Goal: Check status: Check status

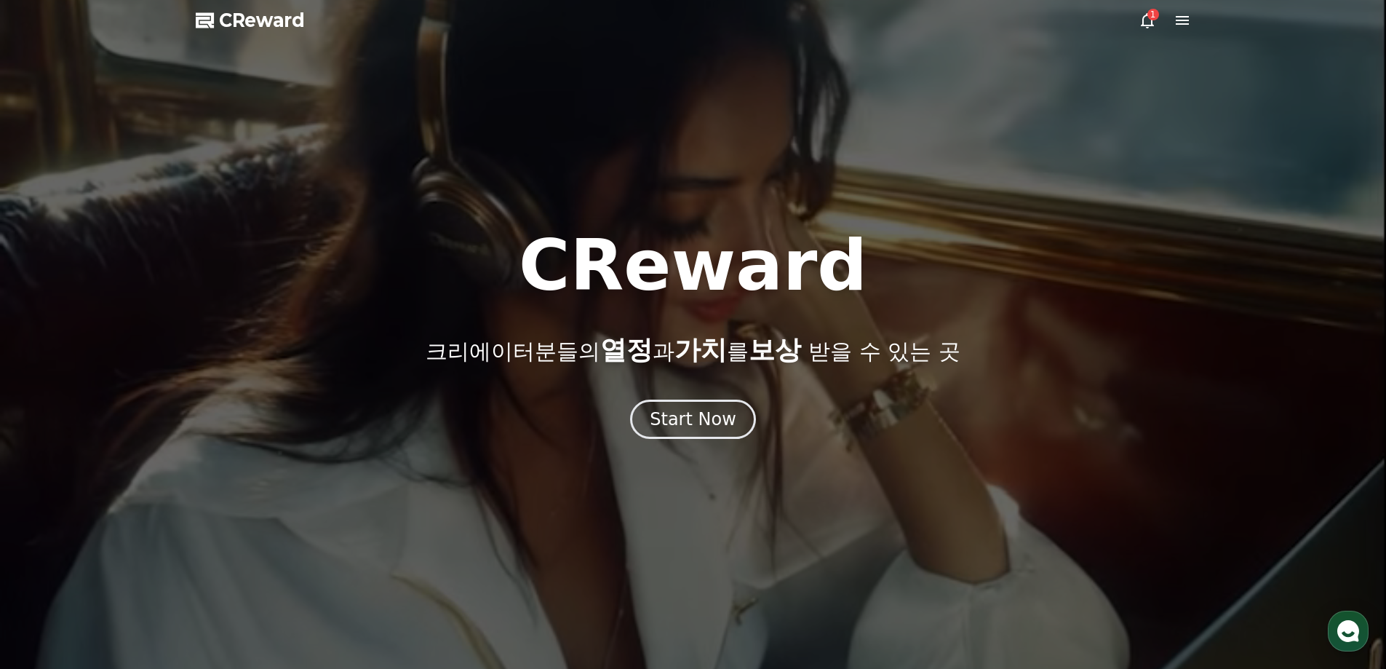
click at [1155, 15] on div "1" at bounding box center [1153, 15] width 12 height 12
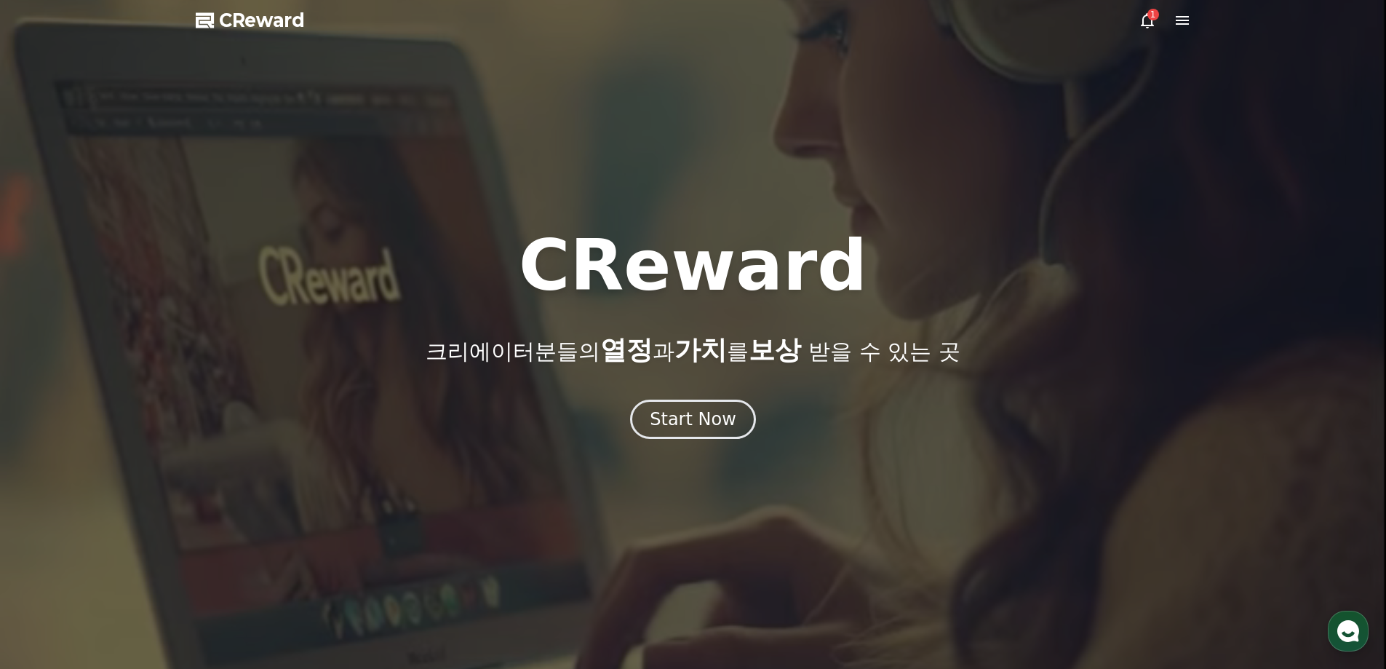
click at [1179, 20] on icon at bounding box center [1182, 20] width 13 height 9
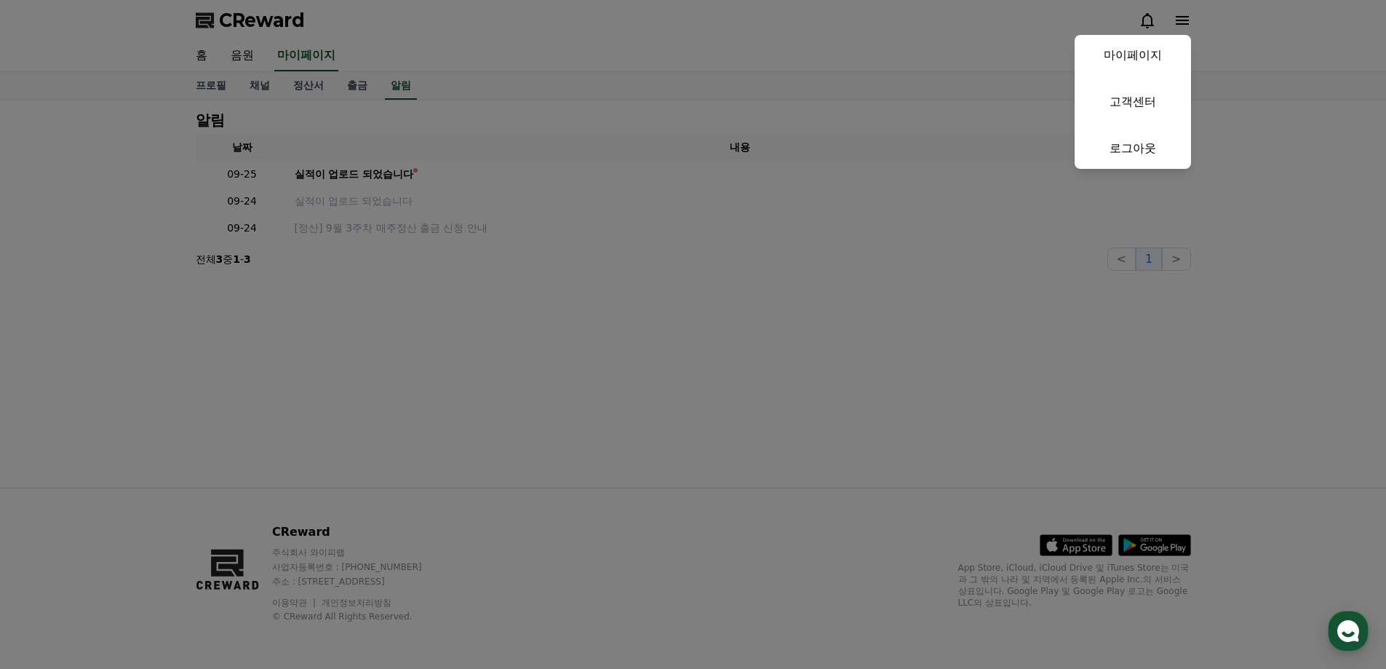
click at [841, 60] on button "close" at bounding box center [693, 334] width 1386 height 669
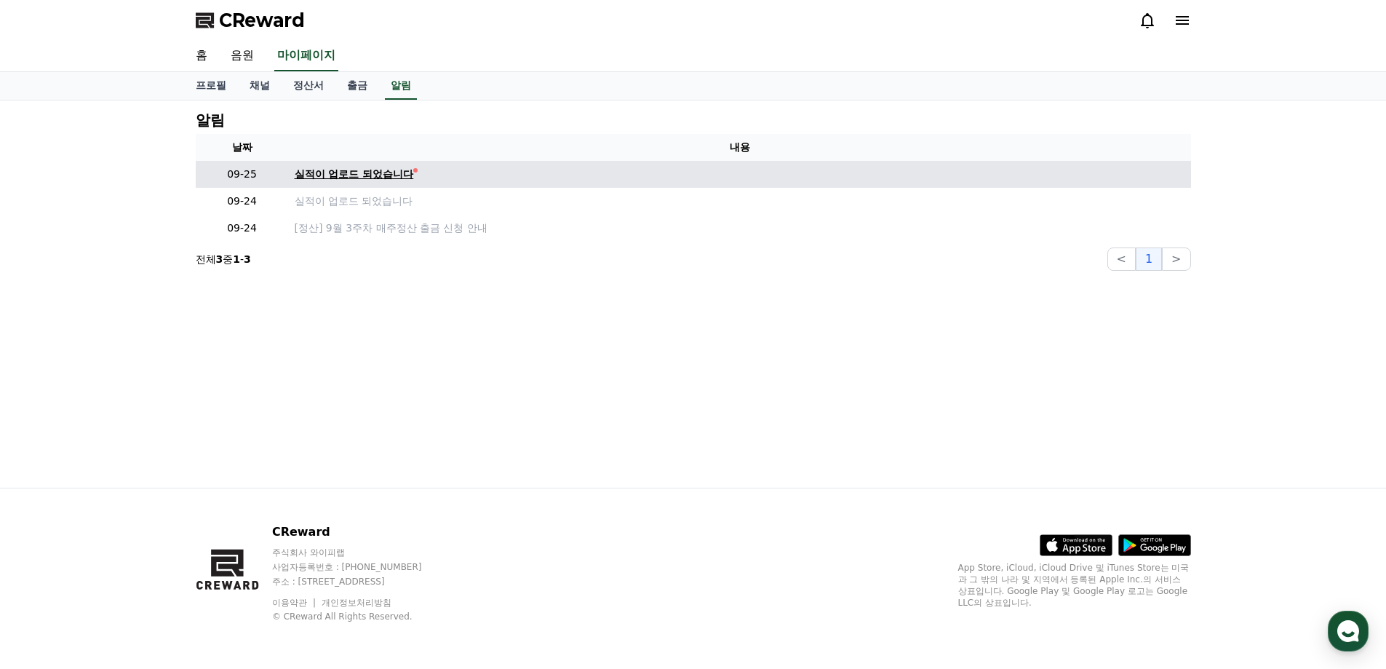
click at [319, 172] on div "실적이 업로드 되었습니다" at bounding box center [354, 174] width 119 height 15
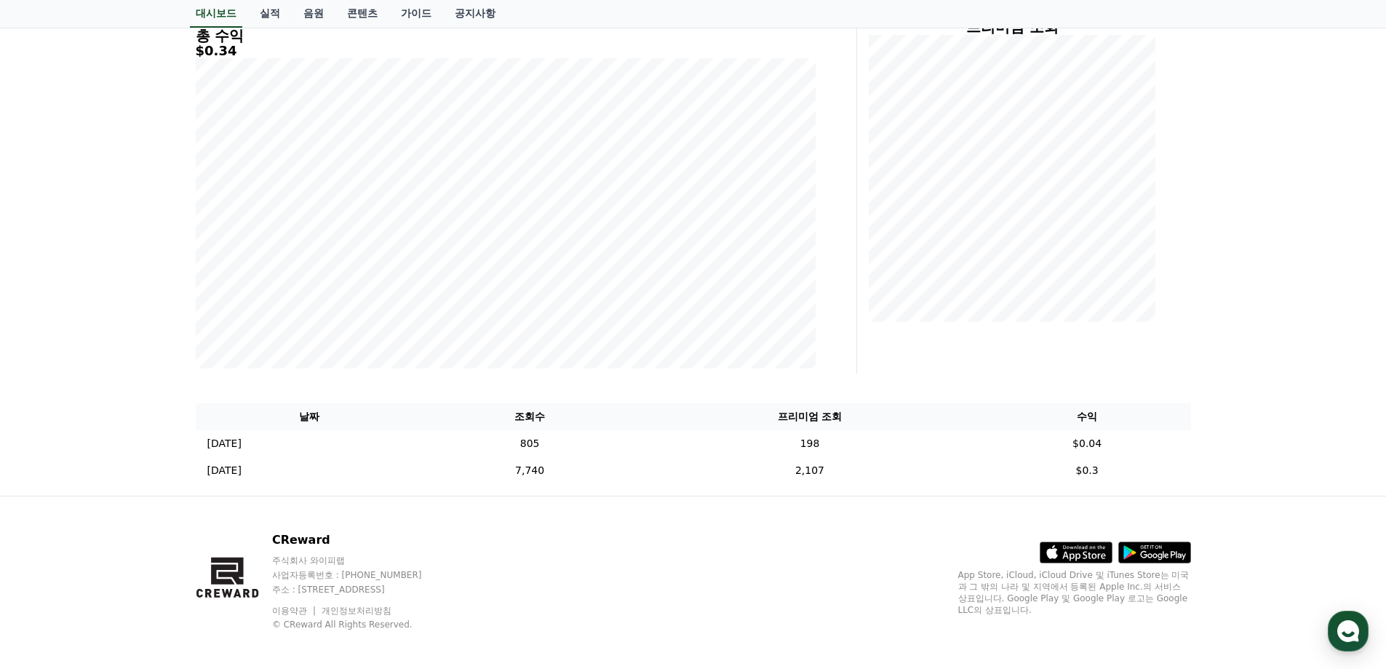
scroll to position [215, 0]
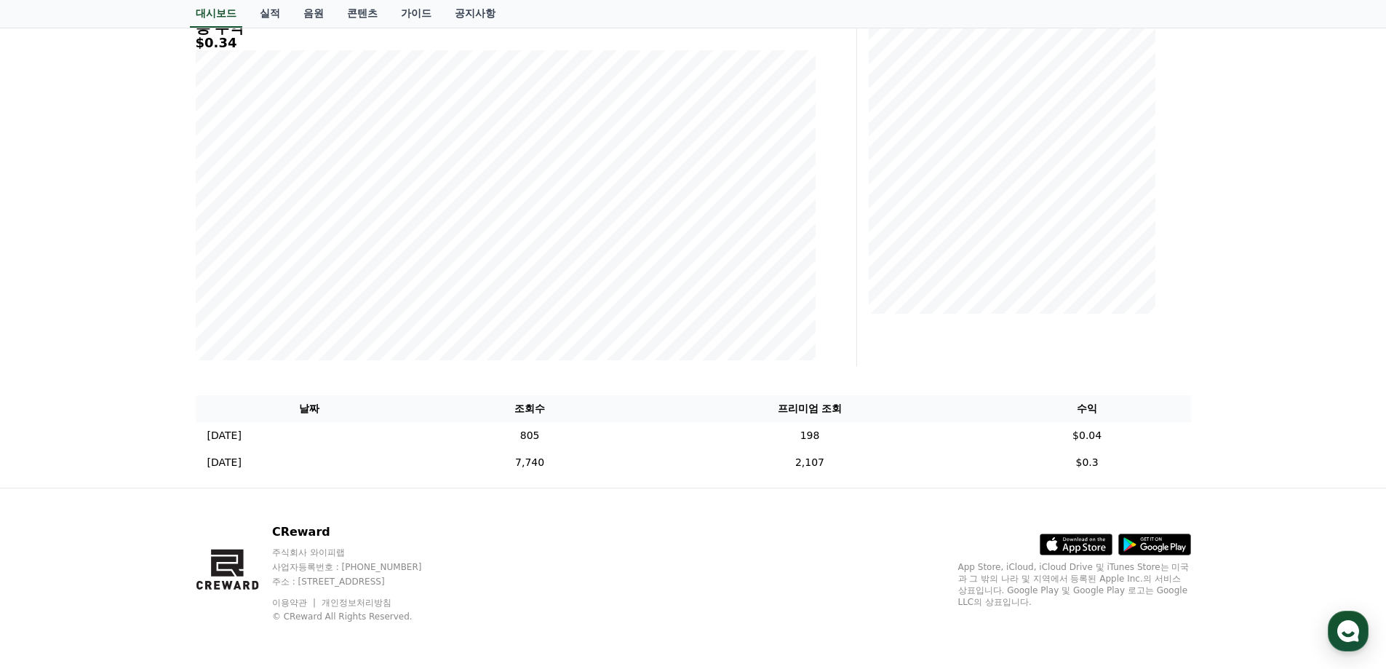
click at [608, 511] on div "CReward 주식회사 와이피랩 사업자등록번호 : [PHONE_NUMBER] 주소 : [STREET_ADDRESS] 이용약관 개인정보처리방침 …" at bounding box center [693, 578] width 1019 height 180
drag, startPoint x: 562, startPoint y: 435, endPoint x: 1140, endPoint y: 437, distance: 578.4
click at [1140, 437] on tr "[DATE] 09/23 805 198 $0.04" at bounding box center [693, 435] width 995 height 27
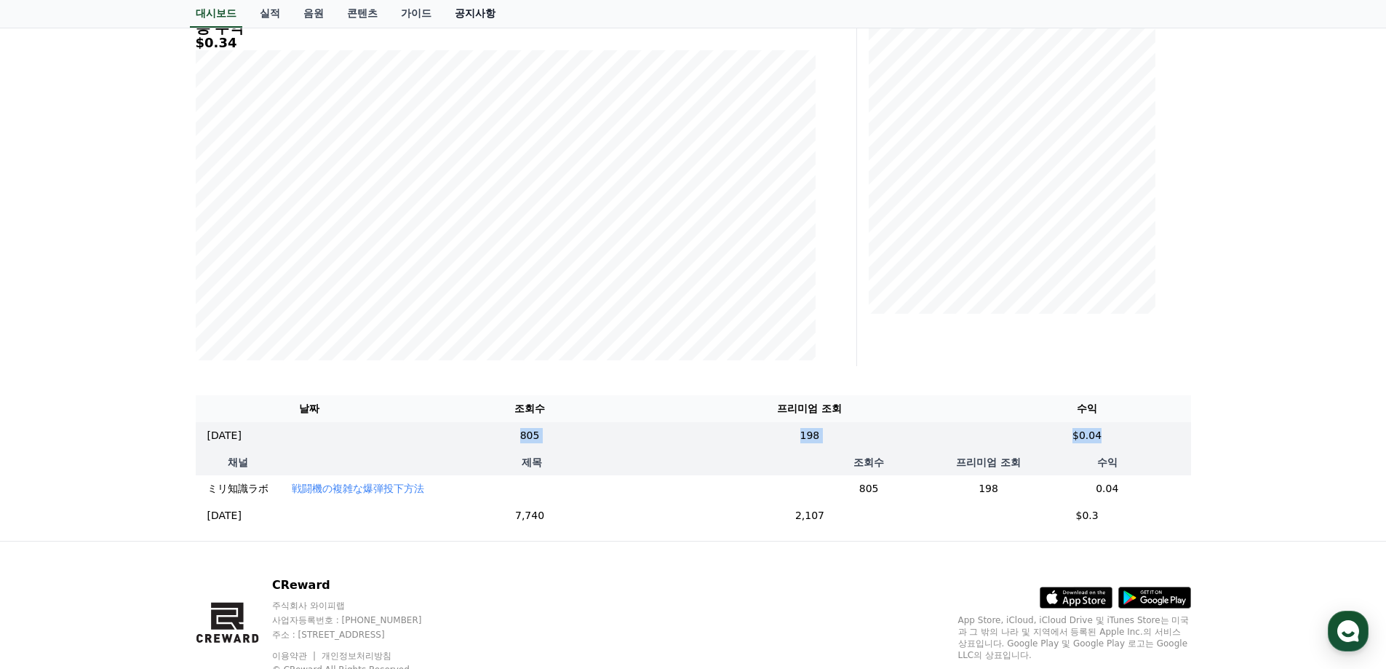
copy tr "805 198 $0.04"
click at [144, 399] on div "**********" at bounding box center [693, 213] width 1386 height 655
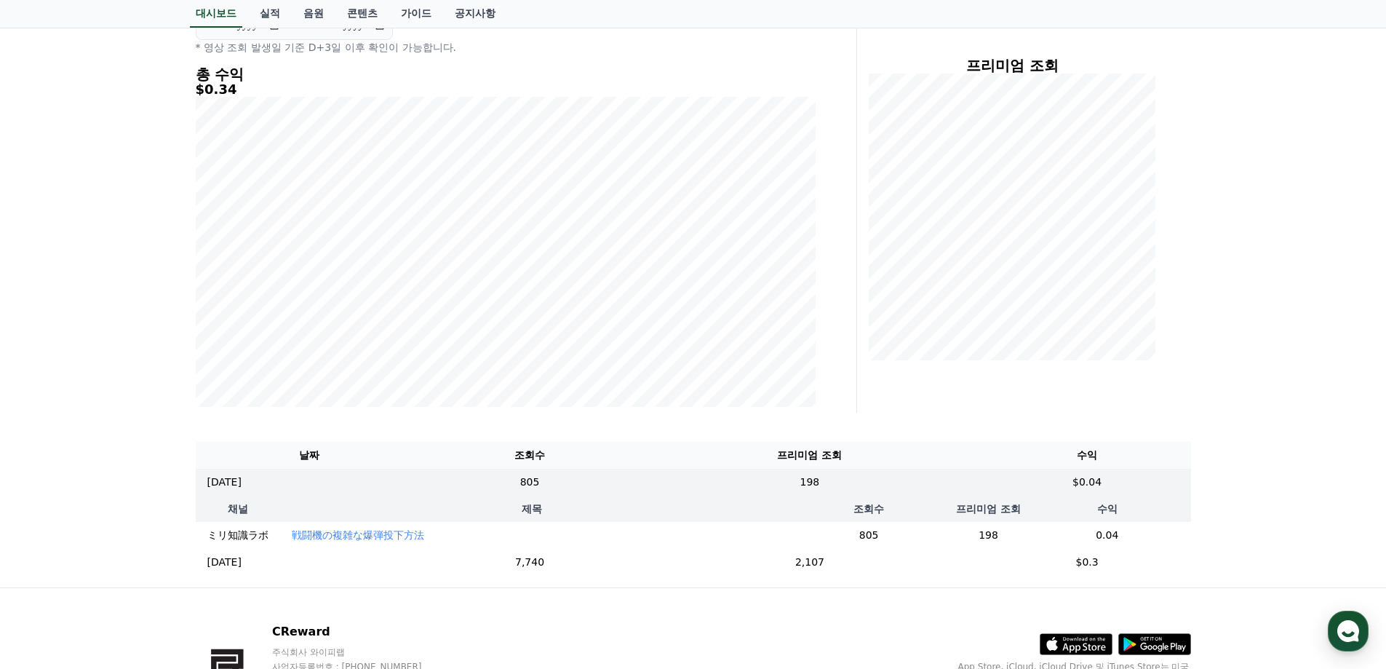
scroll to position [279, 0]
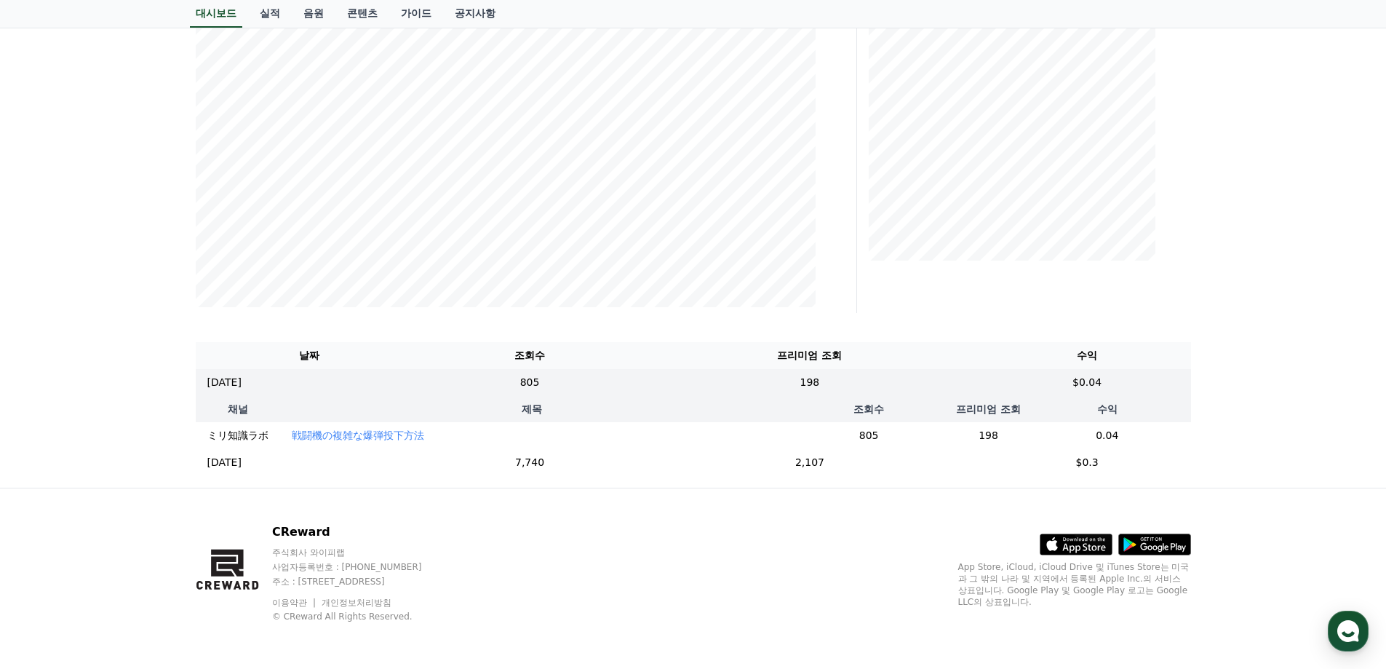
click at [363, 428] on p "戦闘機の複雑な爆弾投下方法" at bounding box center [358, 435] width 132 height 15
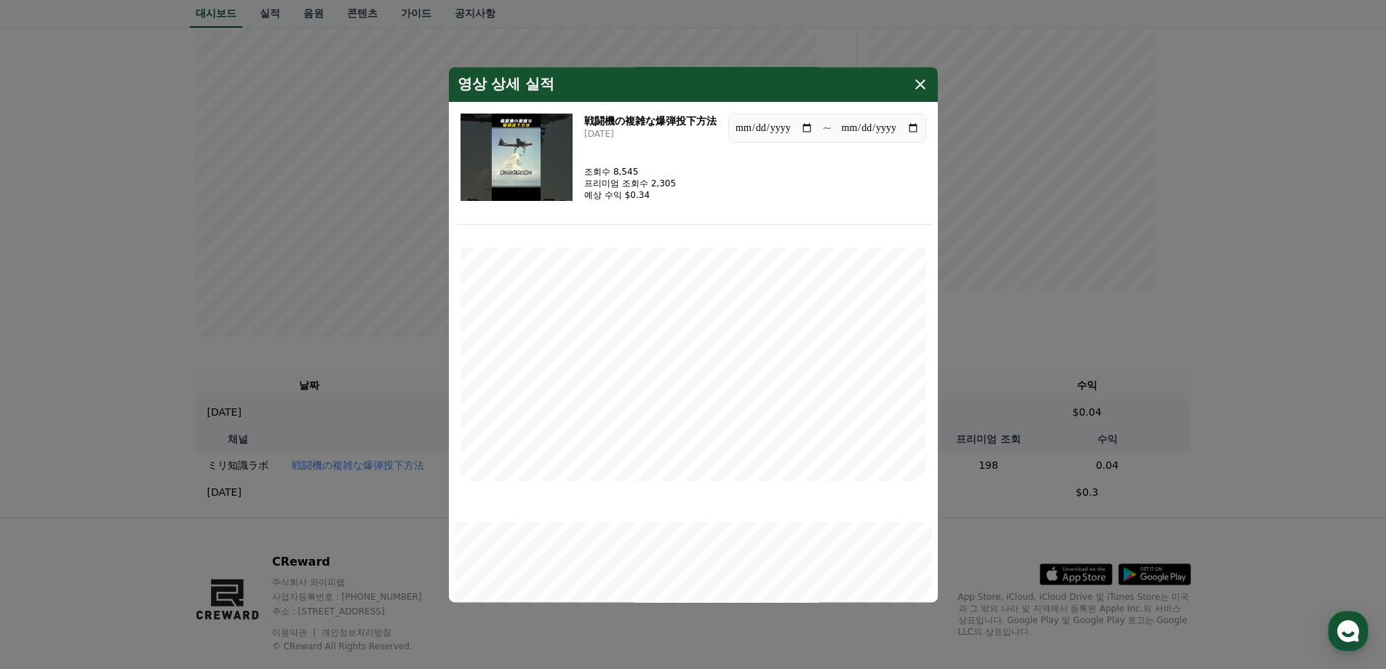
scroll to position [0, 0]
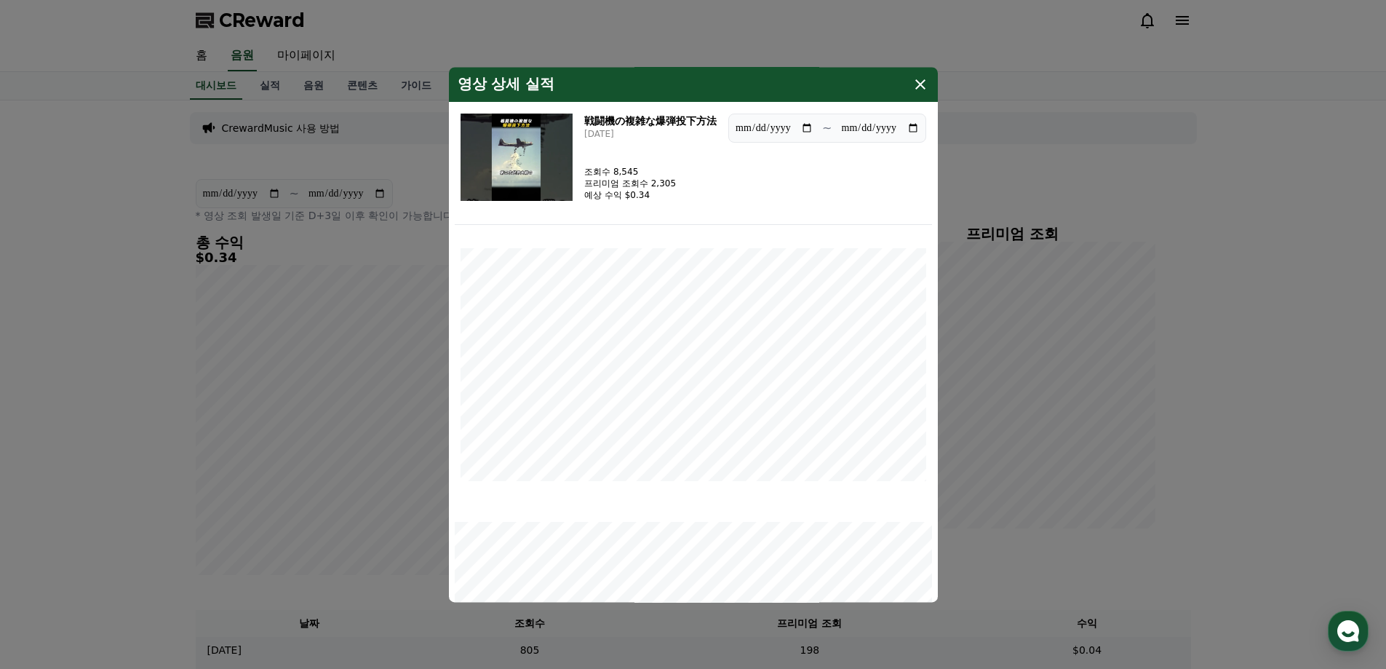
click at [905, 89] on div "영상 상세 실적" at bounding box center [693, 84] width 489 height 35
click at [909, 87] on div "영상 상세 실적" at bounding box center [693, 84] width 489 height 35
click at [929, 87] on div "영상 상세 실적" at bounding box center [693, 84] width 489 height 35
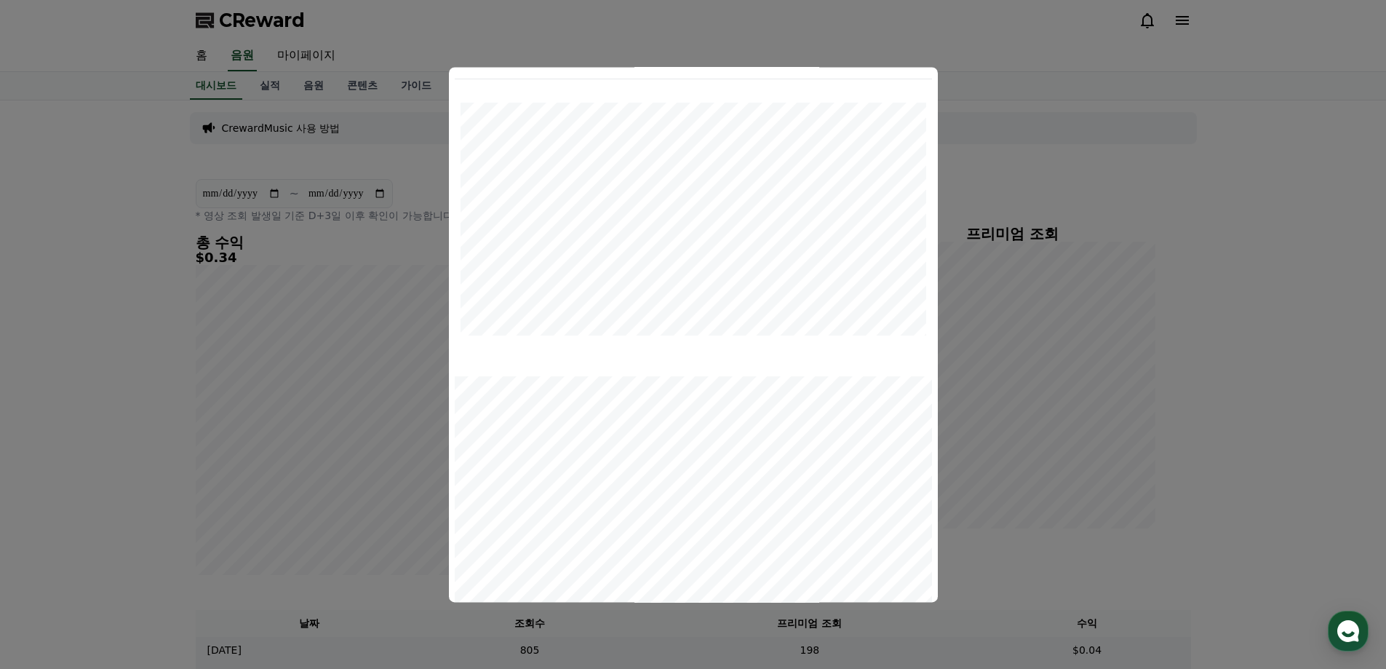
click at [927, 89] on div "modal" at bounding box center [693, 210] width 477 height 262
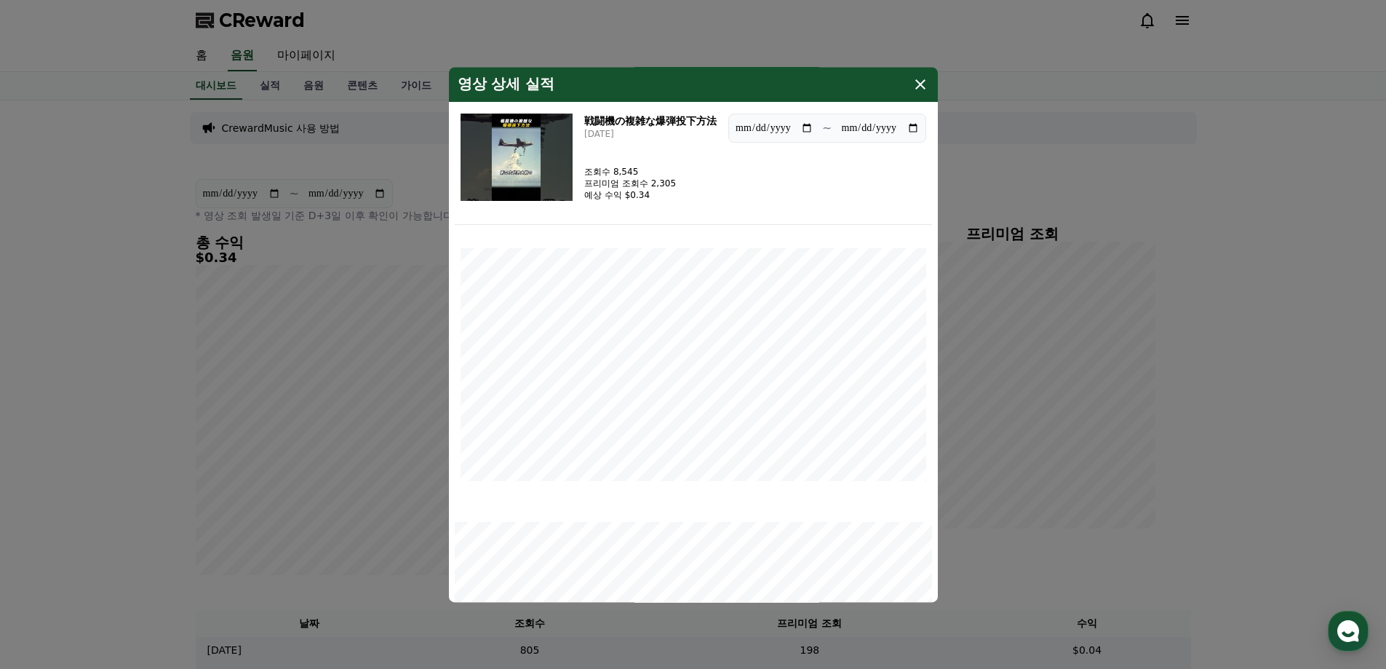
click at [917, 87] on icon "modal" at bounding box center [920, 84] width 10 height 10
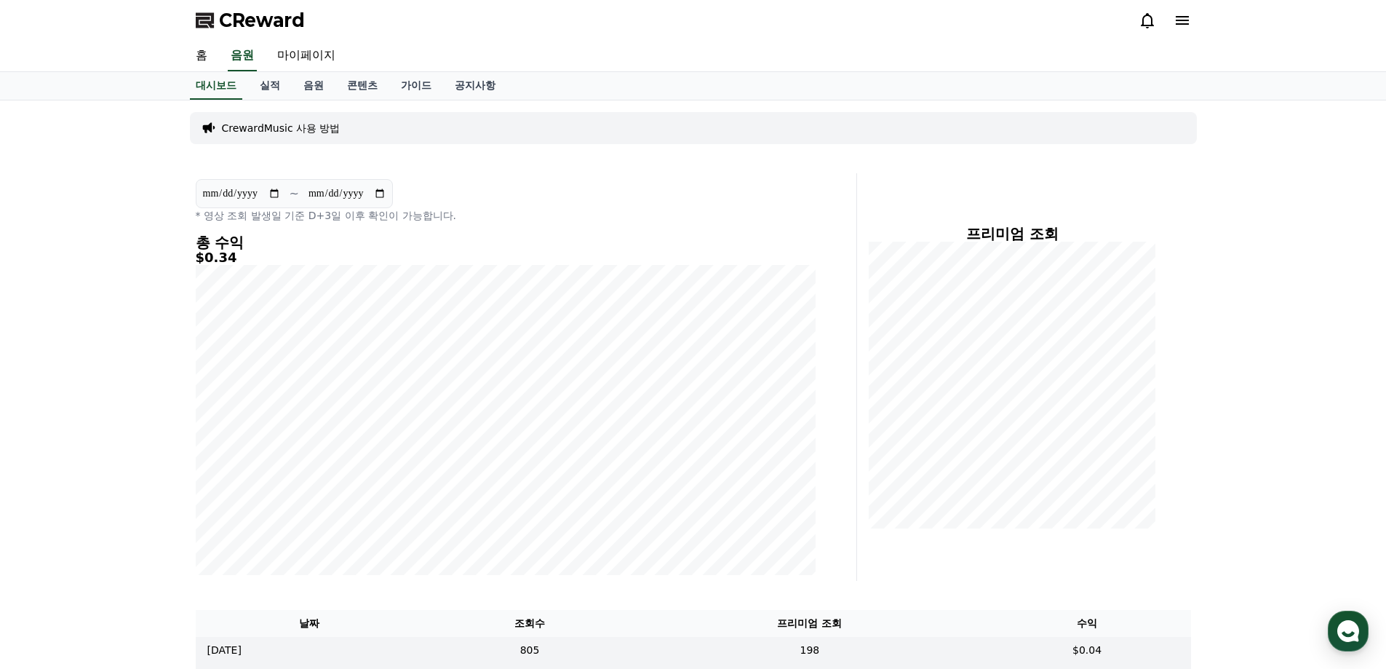
drag, startPoint x: 284, startPoint y: 116, endPoint x: 304, endPoint y: 137, distance: 28.8
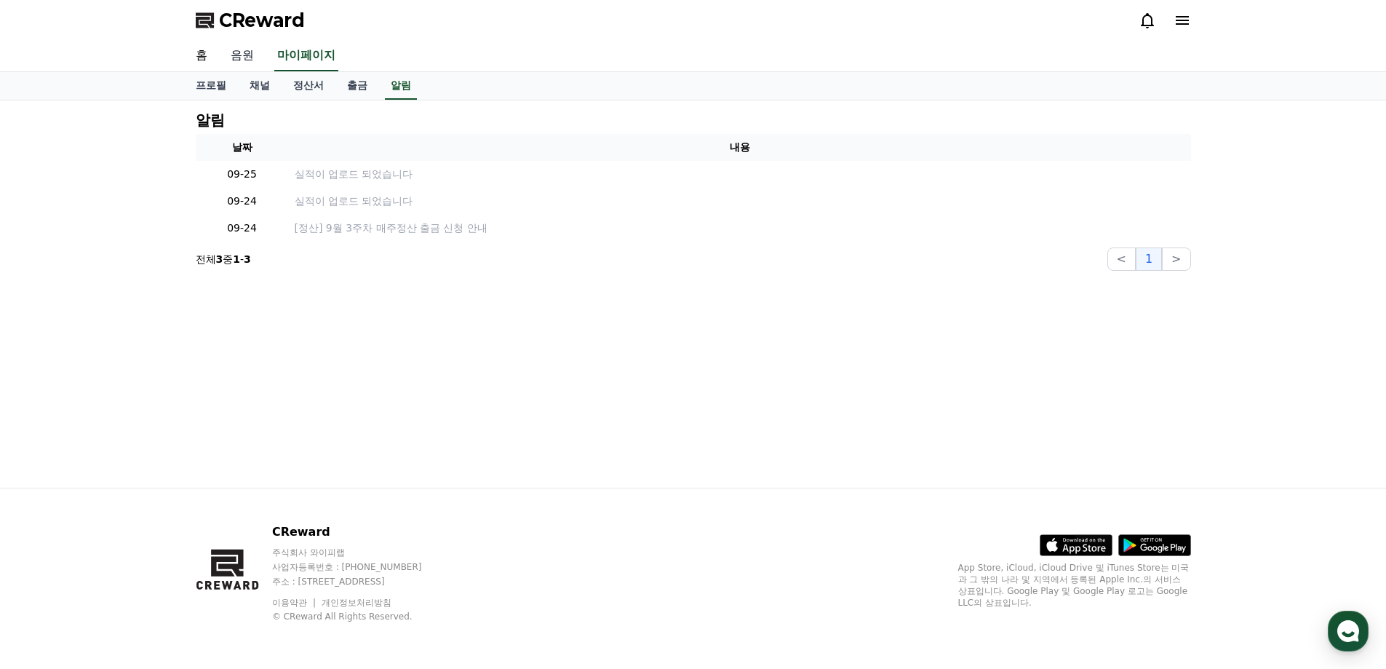
click at [245, 61] on link "음원" at bounding box center [242, 56] width 47 height 31
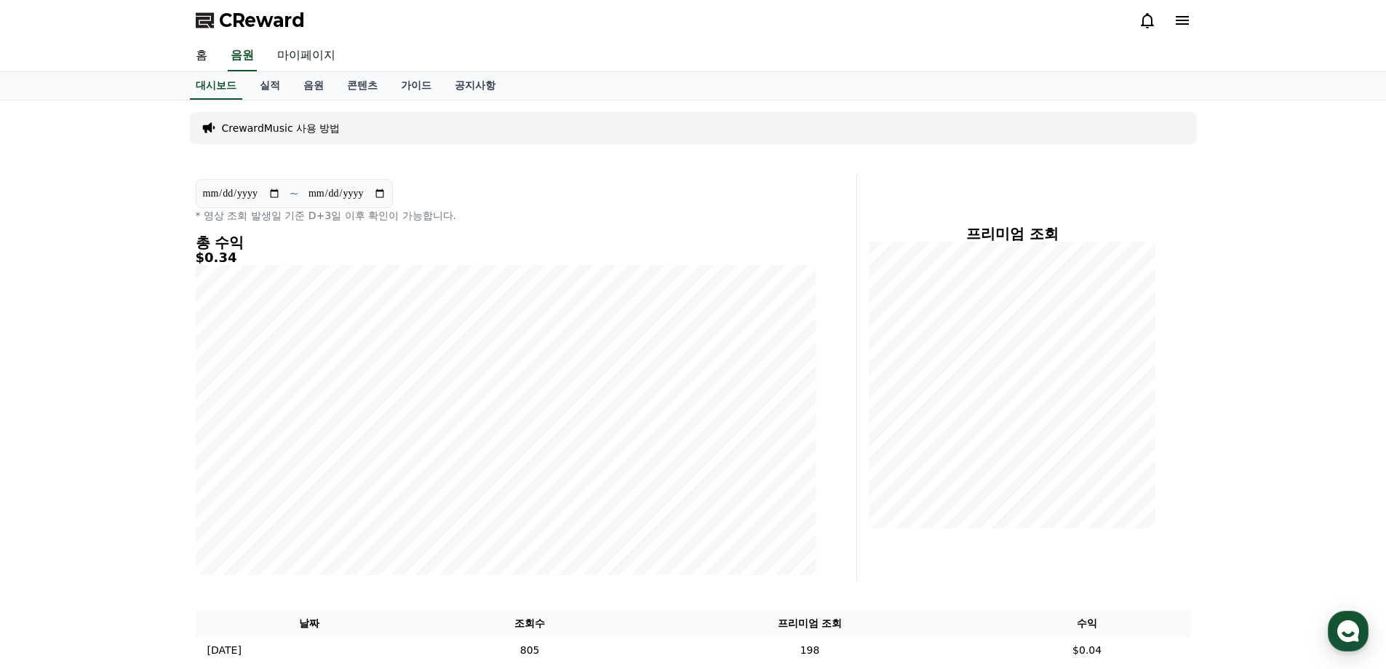
click at [314, 65] on link "마이페이지" at bounding box center [306, 56] width 81 height 31
select select "**********"
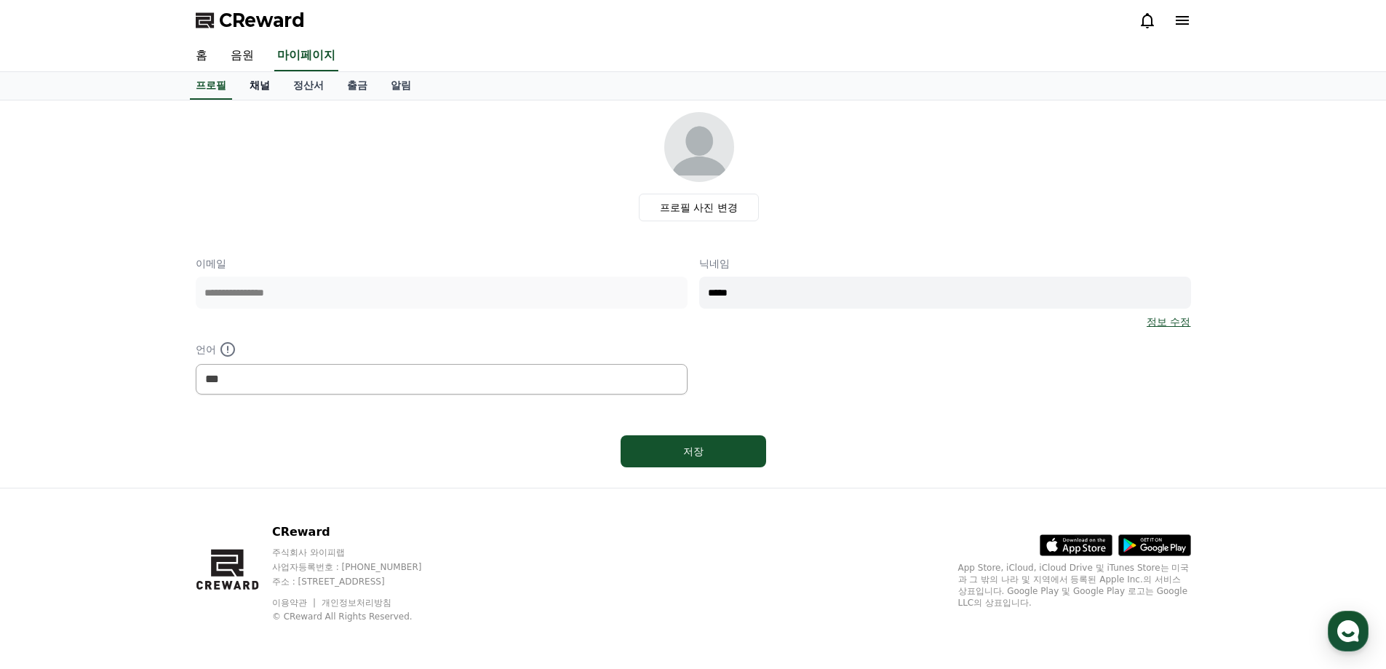
click at [248, 84] on link "채널" at bounding box center [260, 86] width 44 height 28
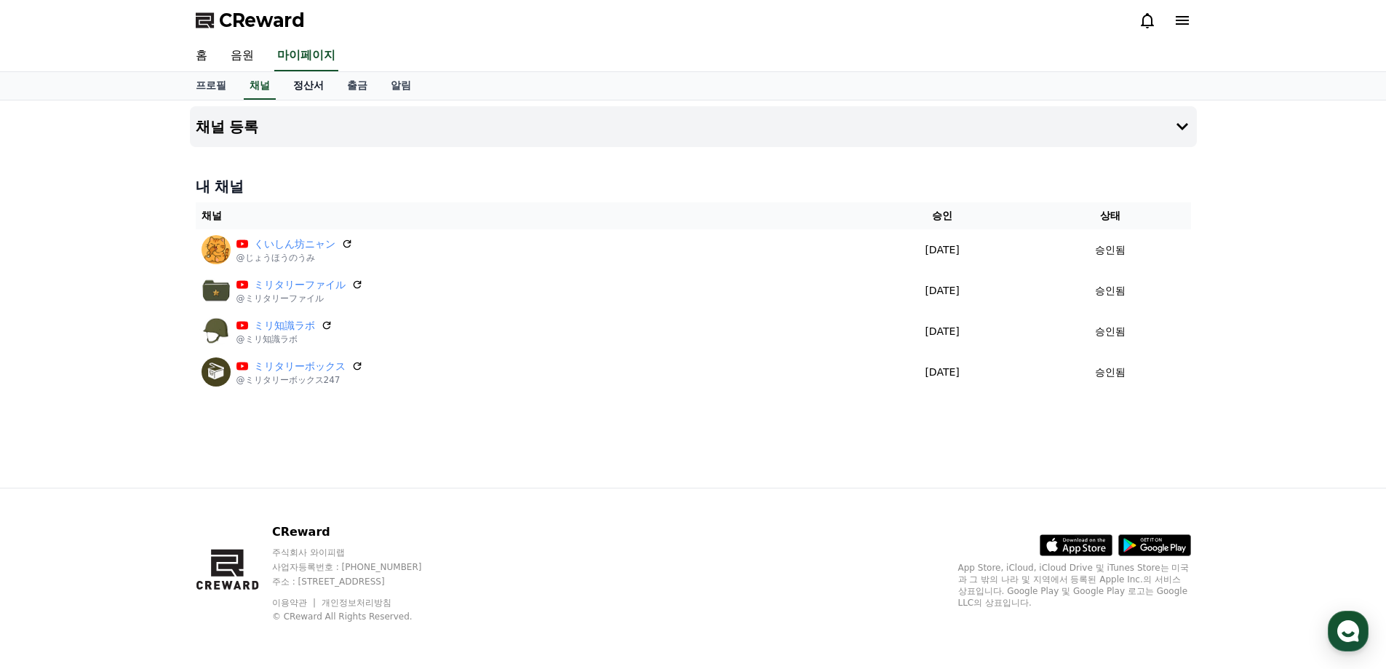
click at [308, 88] on link "정산서" at bounding box center [309, 86] width 54 height 28
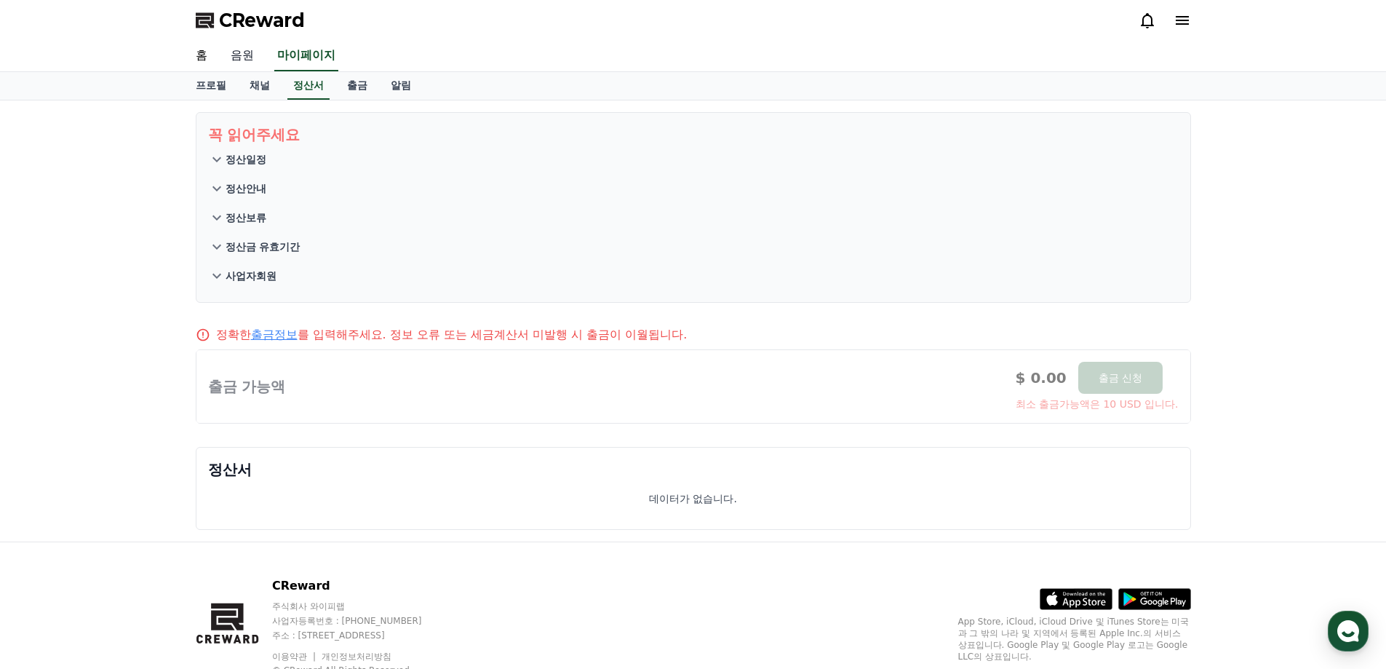
click at [252, 56] on link "음원" at bounding box center [242, 56] width 47 height 31
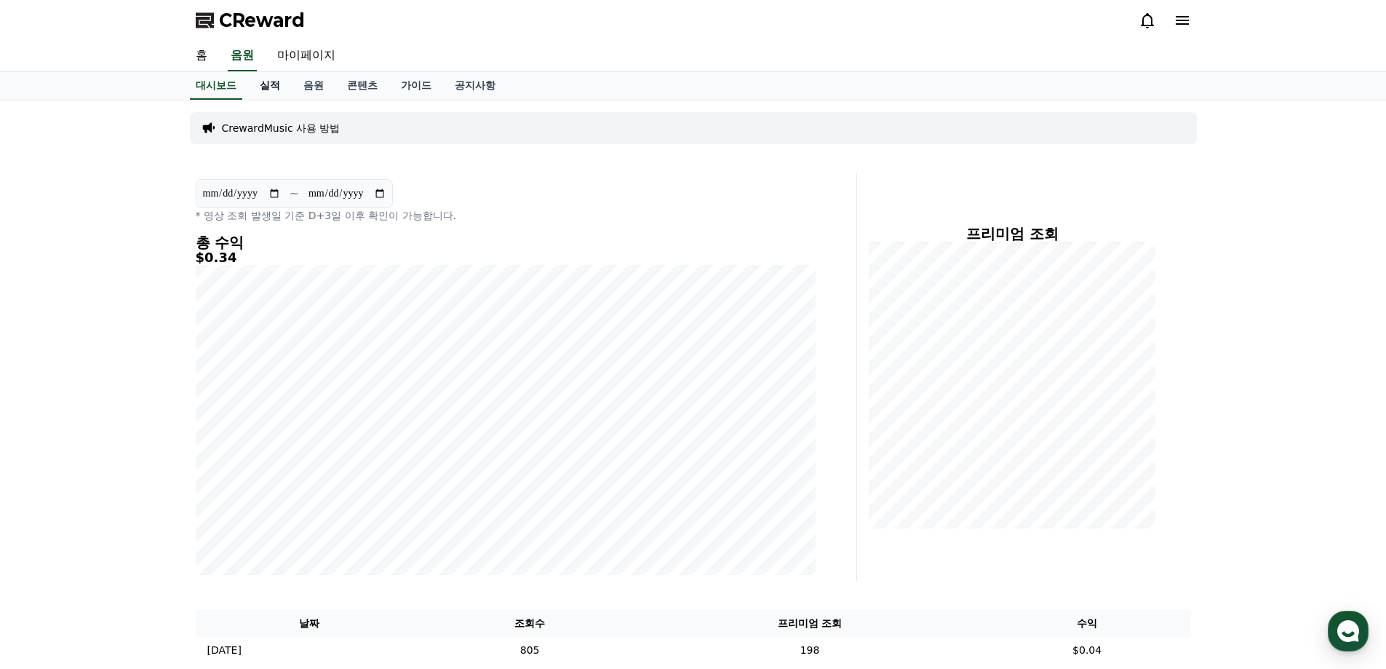
click at [268, 92] on link "실적" at bounding box center [270, 86] width 44 height 28
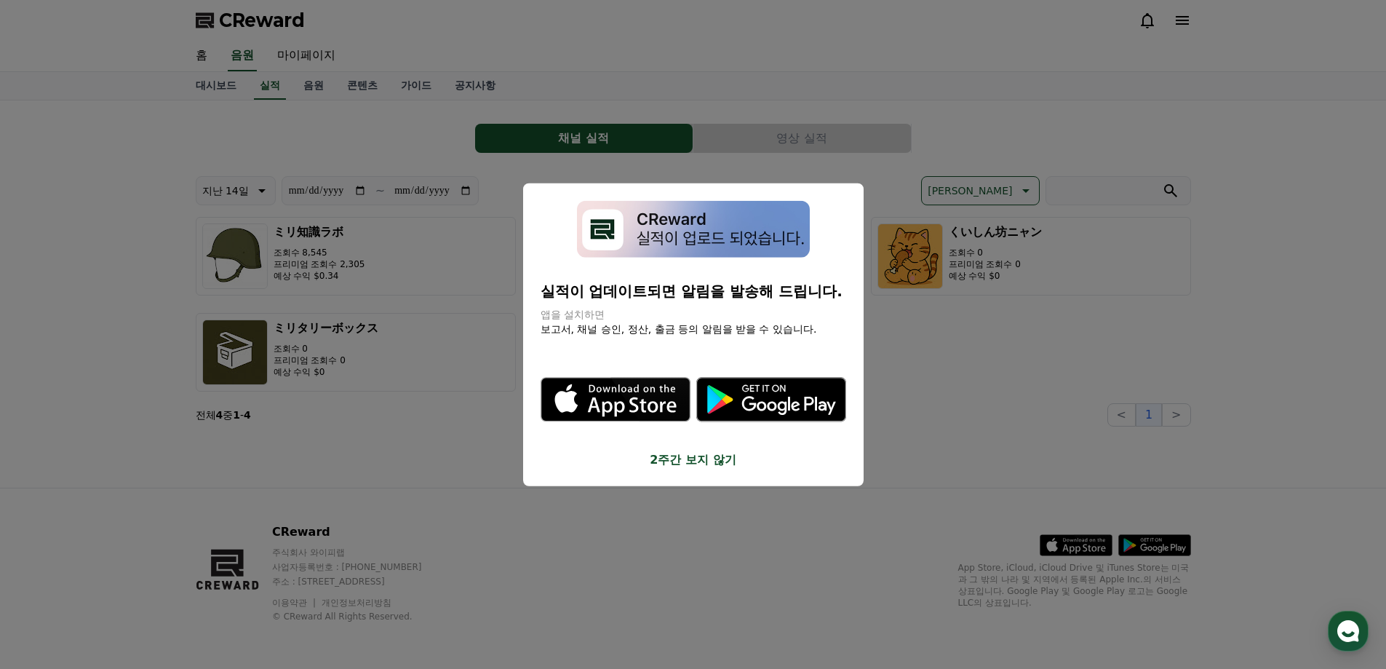
click at [997, 304] on button "close modal" at bounding box center [693, 334] width 1386 height 669
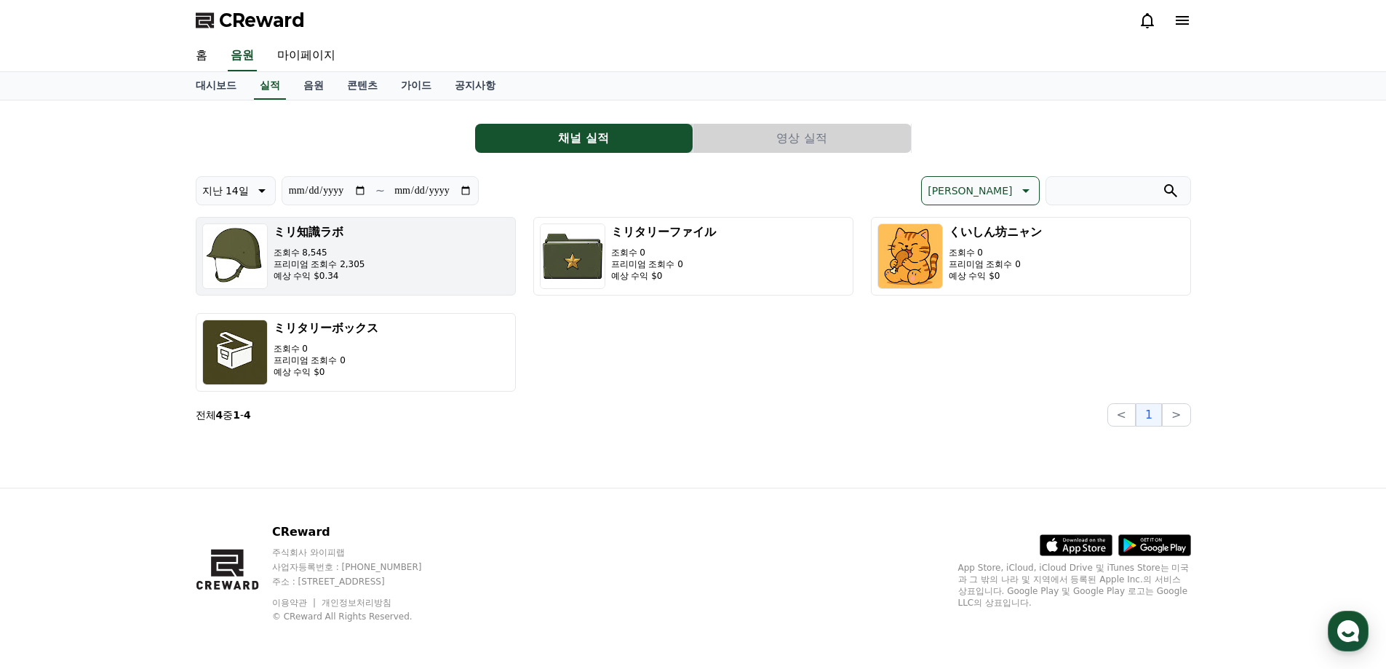
click at [401, 254] on button "ミリ知識ラボ 조회수 8,545 프리미엄 조회수 2,305 예상 수익 $0.34" at bounding box center [356, 256] width 320 height 79
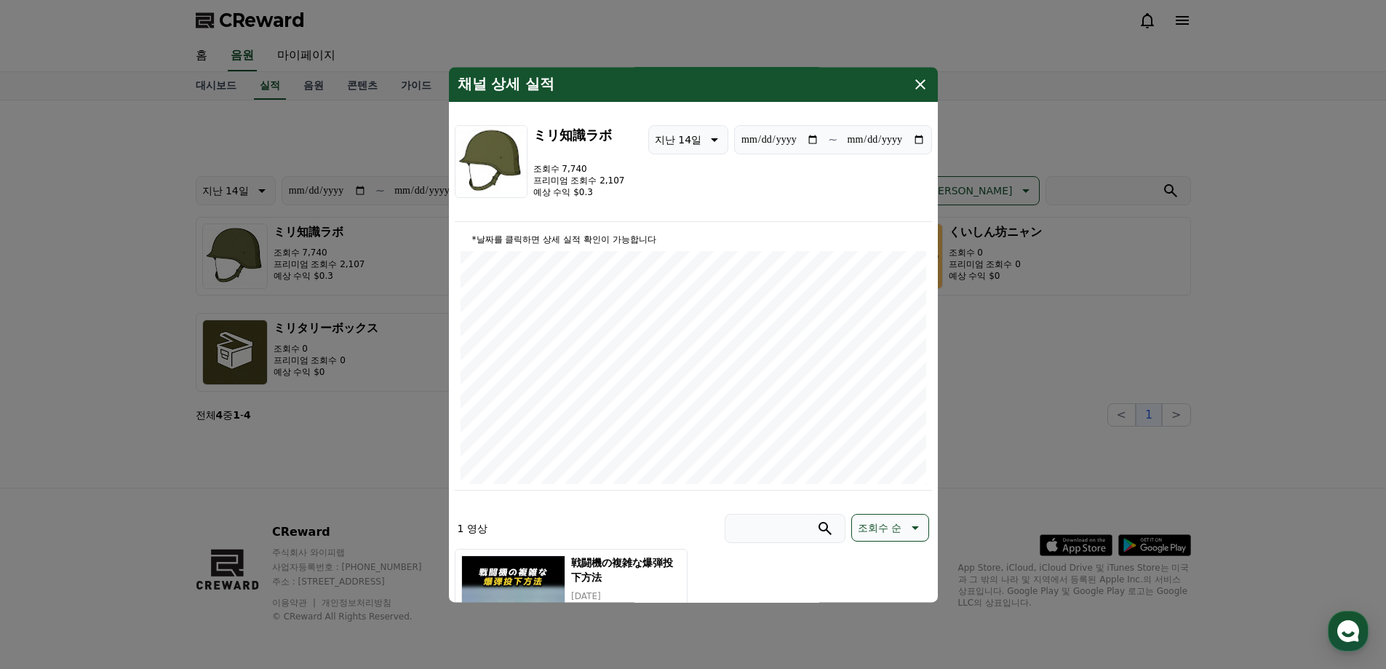
drag, startPoint x: 598, startPoint y: 193, endPoint x: 541, endPoint y: 167, distance: 62.9
click at [541, 167] on div "조회수 7,740 프리미엄 조회수 2,107 예상 수익 $0.3" at bounding box center [579, 180] width 92 height 35
click at [540, 167] on p "조회수 7,740" at bounding box center [579, 169] width 92 height 12
drag, startPoint x: 561, startPoint y: 167, endPoint x: 585, endPoint y: 166, distance: 24.1
click at [585, 166] on p "조회수 7,740" at bounding box center [579, 169] width 92 height 12
